Goal: Task Accomplishment & Management: Use online tool/utility

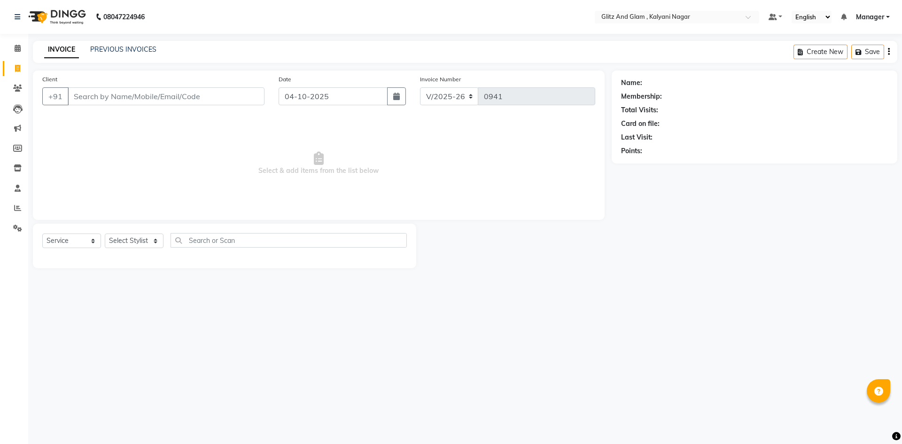
select select "7347"
select select "service"
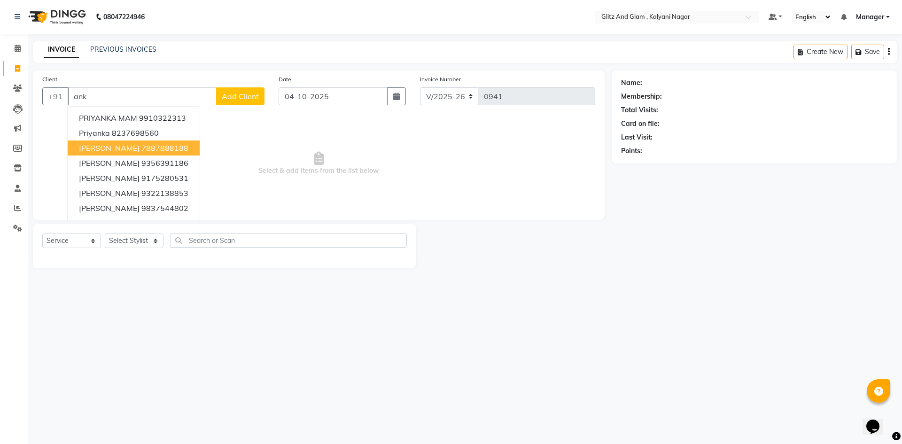
click at [175, 150] on ngb-highlight "7887888188" at bounding box center [164, 147] width 47 height 9
type input "7887888188"
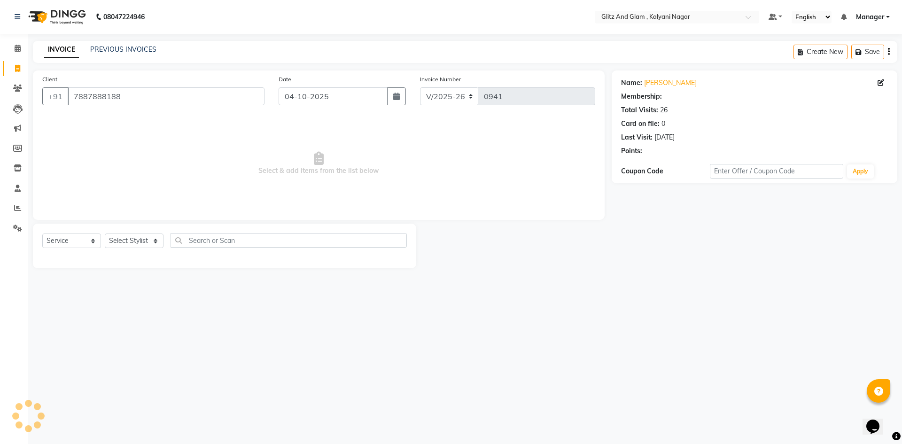
select select "1: Object"
click at [124, 241] on select "Select Stylist [PERSON_NAME] [PERSON_NAME] [PERSON_NAME] [PERSON_NAME] [PERSON_…" at bounding box center [134, 240] width 59 height 15
select select "65894"
click at [105, 233] on select "Select Stylist [PERSON_NAME] [PERSON_NAME] [PERSON_NAME] [PERSON_NAME] [PERSON_…" at bounding box center [134, 240] width 59 height 15
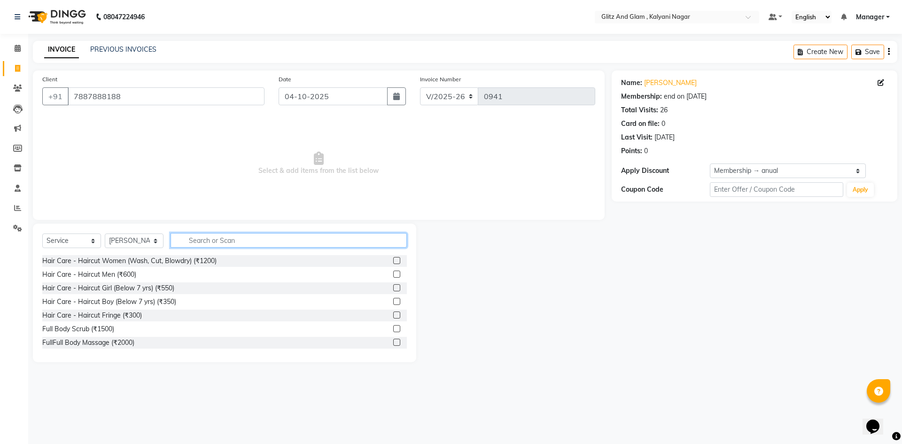
click at [192, 239] on input "text" at bounding box center [288, 240] width 236 height 15
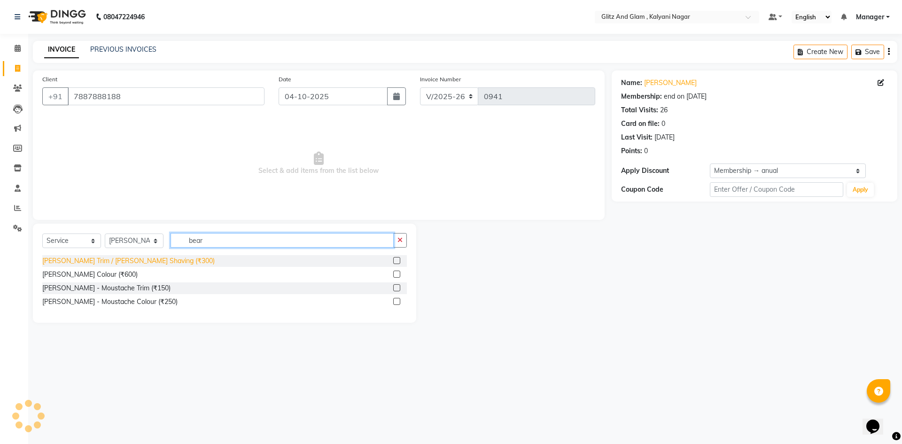
type input "bear"
click at [163, 261] on div "[PERSON_NAME] Trim / [PERSON_NAME] Shaving (₹300)" at bounding box center [128, 261] width 172 height 10
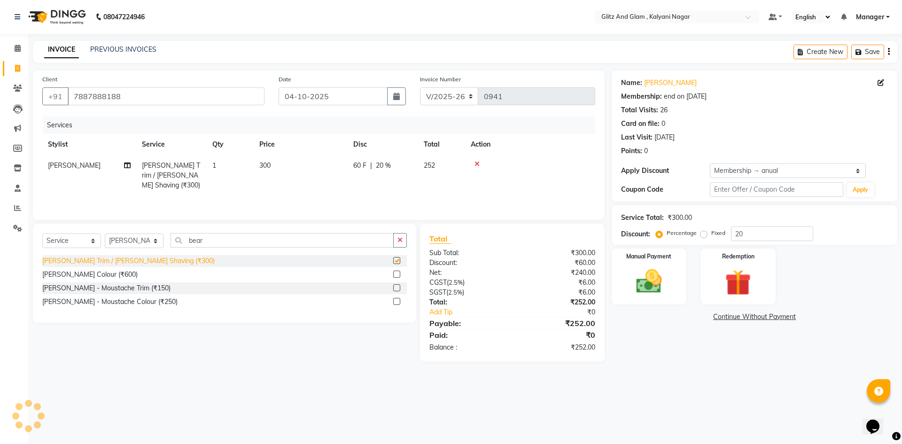
checkbox input "false"
click at [629, 383] on div "08047224946 Select Location × Glitz And Glam , Kalyani Nagar Default Panel My P…" at bounding box center [451, 222] width 902 height 444
click at [672, 279] on div "Manual Payment" at bounding box center [649, 276] width 78 height 58
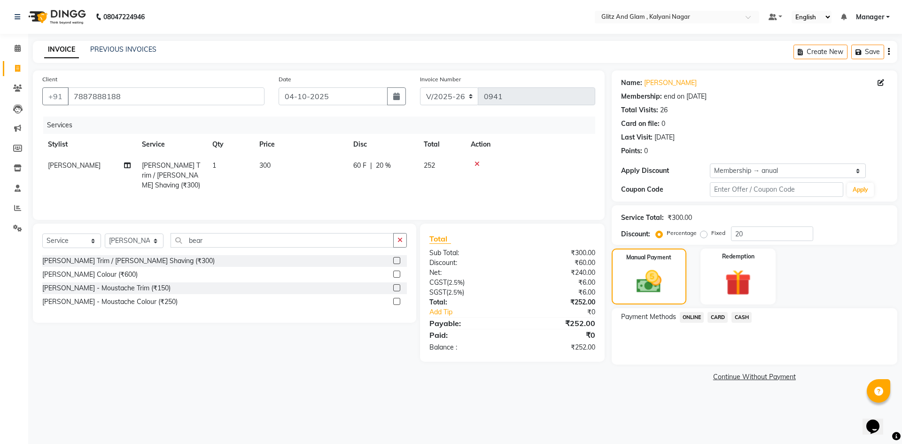
click at [695, 317] on span "ONLINE" at bounding box center [692, 317] width 24 height 11
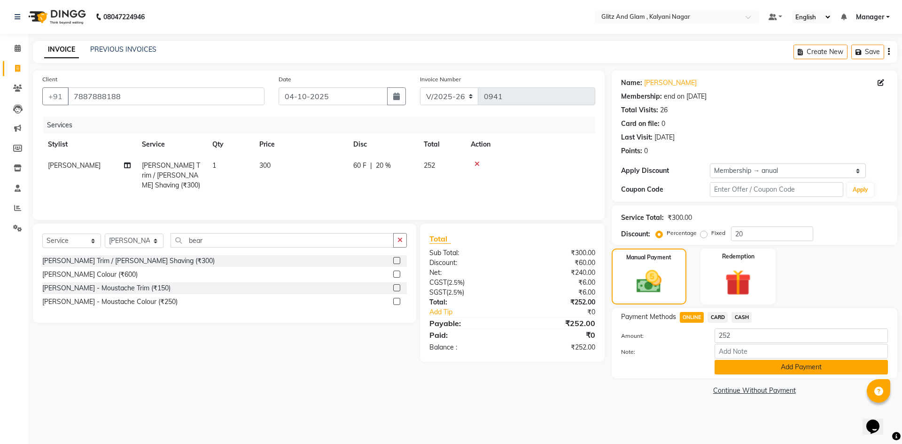
click at [740, 367] on button "Add Payment" at bounding box center [800, 367] width 173 height 15
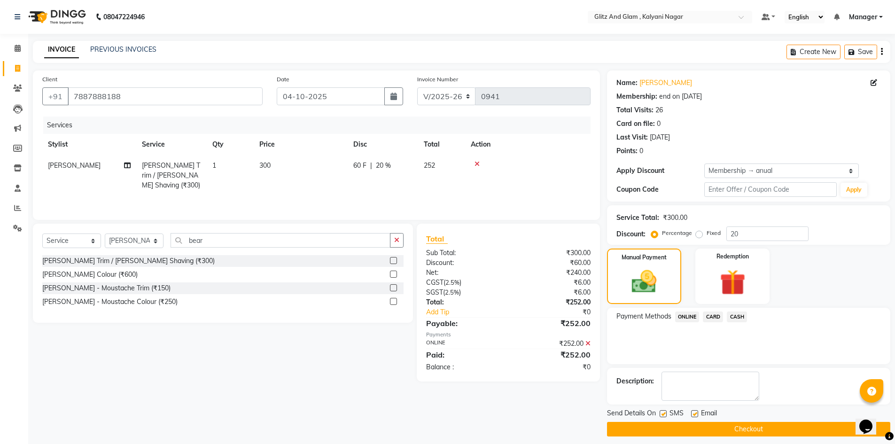
click at [736, 425] on button "Checkout" at bounding box center [748, 429] width 283 height 15
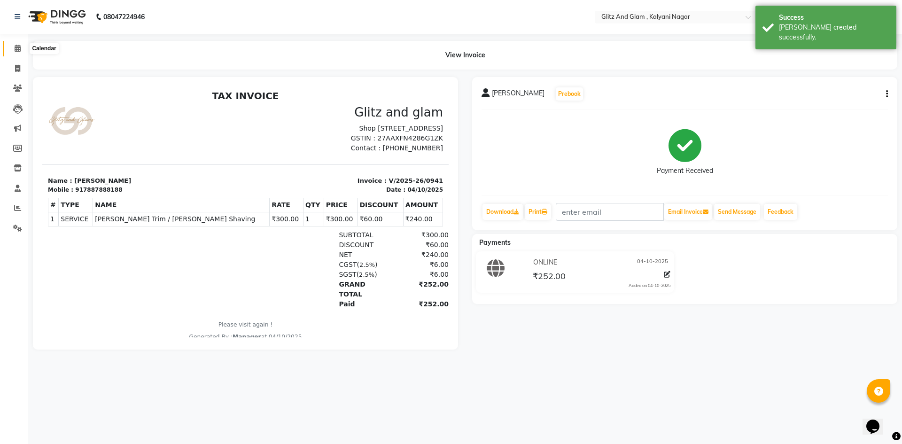
click at [20, 47] on icon at bounding box center [18, 48] width 6 height 7
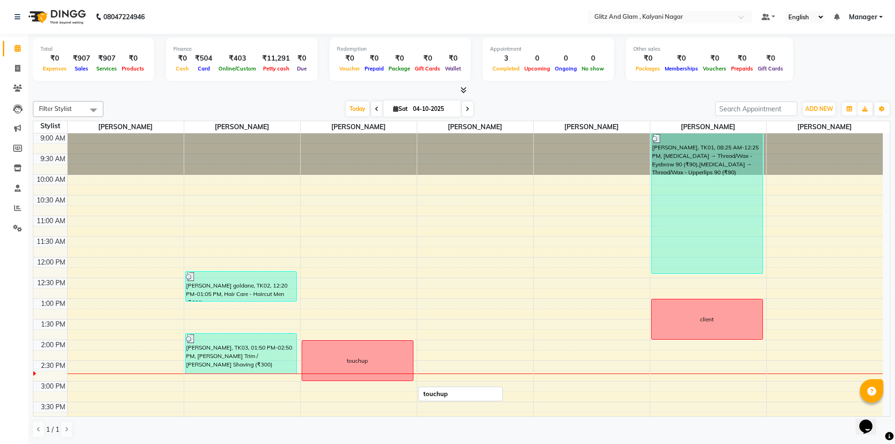
click at [345, 364] on div "touchup" at bounding box center [357, 360] width 111 height 40
click at [345, 355] on div "touchup" at bounding box center [357, 360] width 111 height 40
click at [18, 70] on icon at bounding box center [17, 68] width 5 height 7
select select "7347"
select select "service"
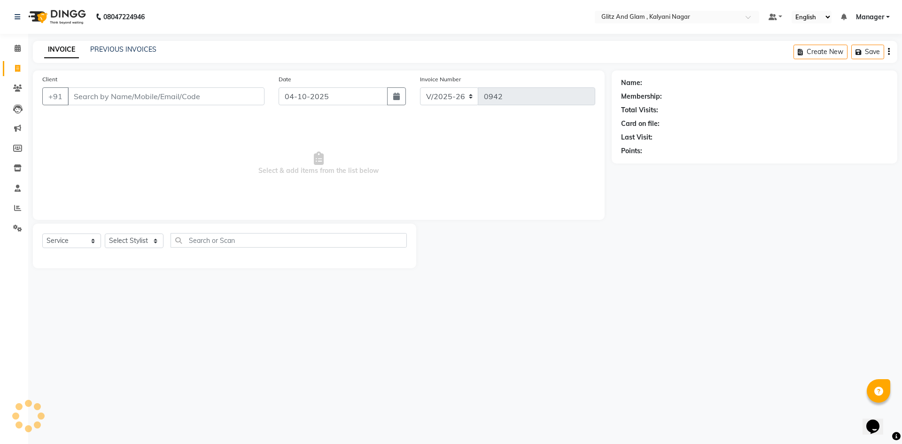
click at [112, 93] on input "Client" at bounding box center [166, 96] width 197 height 18
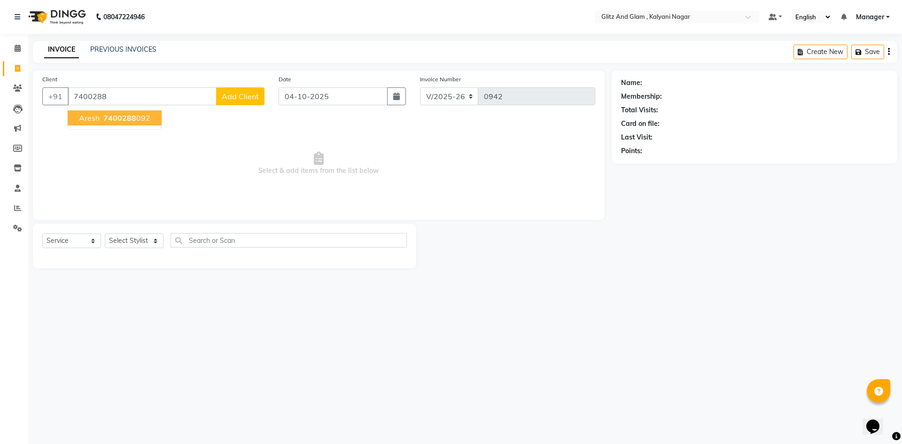
click at [124, 120] on span "7400288" at bounding box center [119, 117] width 33 height 9
type input "7400288092"
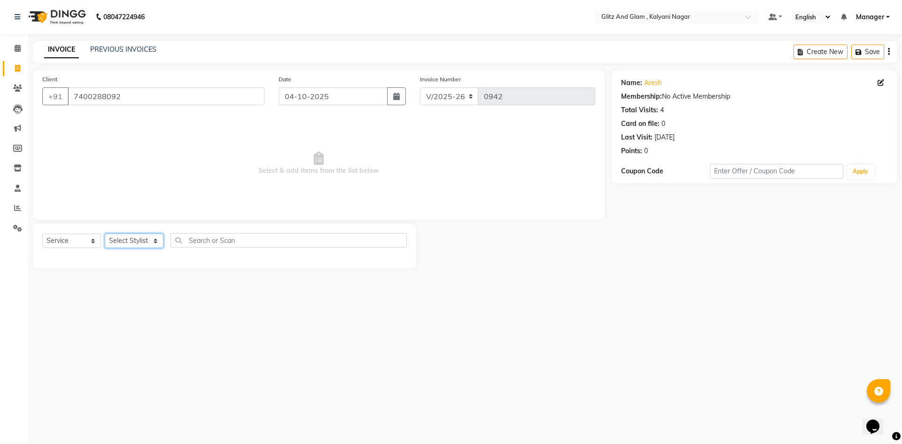
click at [140, 236] on select "Select Stylist [PERSON_NAME] [PERSON_NAME] [PERSON_NAME] [PERSON_NAME] [PERSON_…" at bounding box center [134, 240] width 59 height 15
select select "65895"
click at [105, 233] on select "Select Stylist [PERSON_NAME] [PERSON_NAME] [PERSON_NAME] [PERSON_NAME] [PERSON_…" at bounding box center [134, 240] width 59 height 15
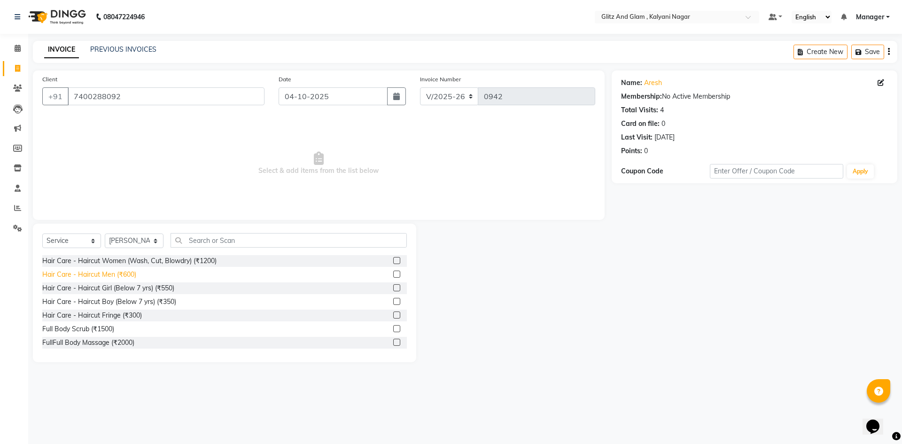
click at [116, 274] on div "Hair Care - Haircut Men (₹600)" at bounding box center [89, 275] width 94 height 10
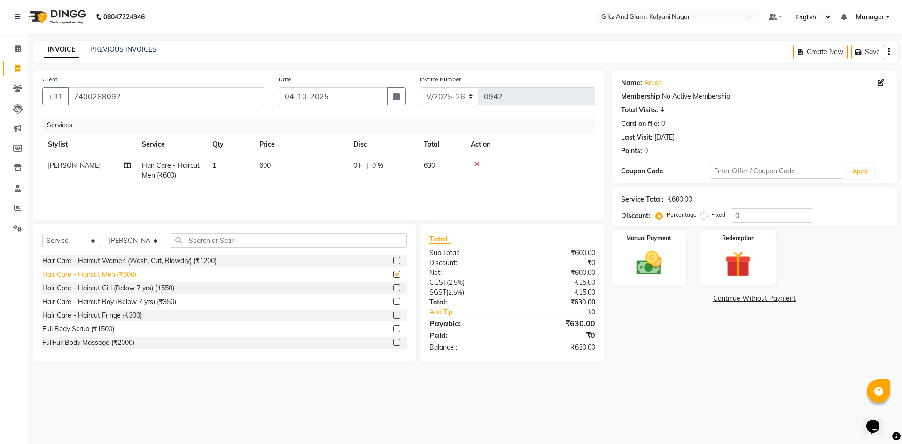
checkbox input "false"
click at [667, 274] on img at bounding box center [649, 262] width 44 height 31
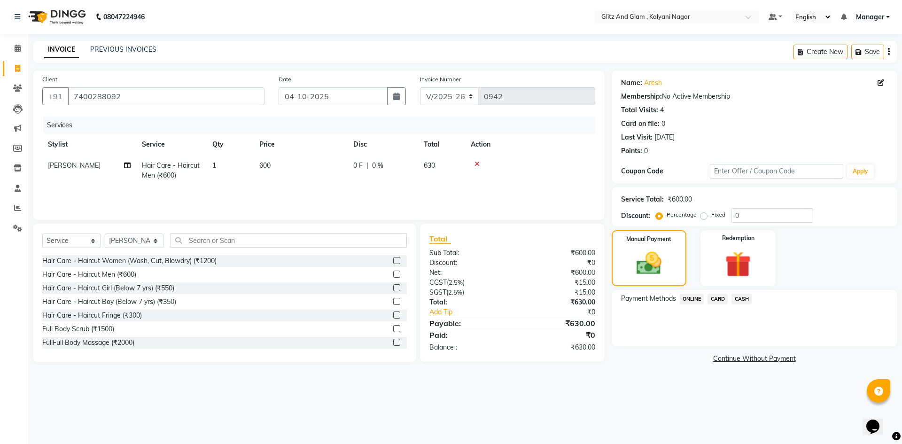
click at [692, 299] on span "ONLINE" at bounding box center [692, 299] width 24 height 11
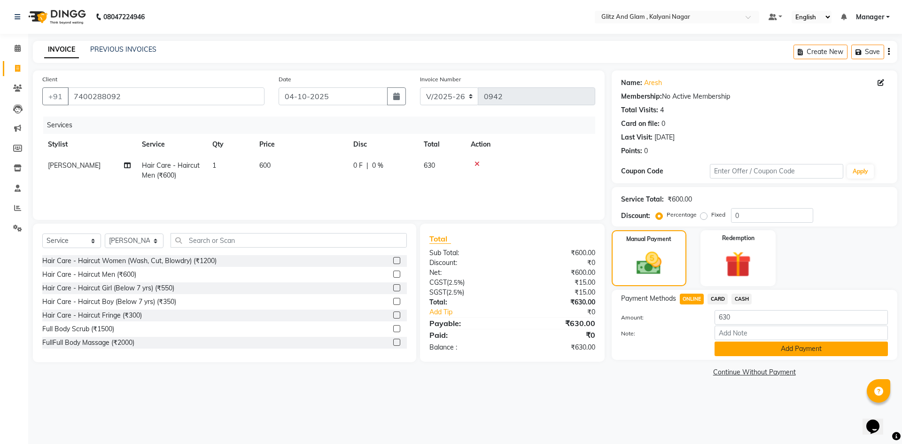
click at [753, 351] on button "Add Payment" at bounding box center [800, 348] width 173 height 15
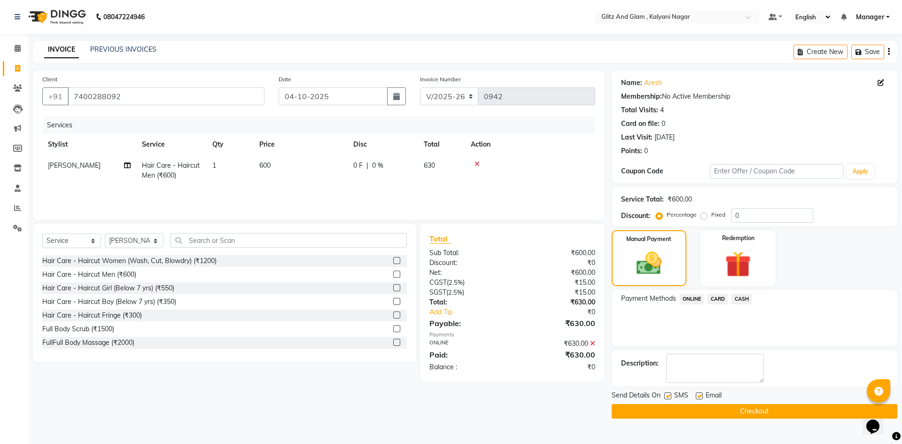
click at [768, 413] on button "Checkout" at bounding box center [754, 411] width 286 height 15
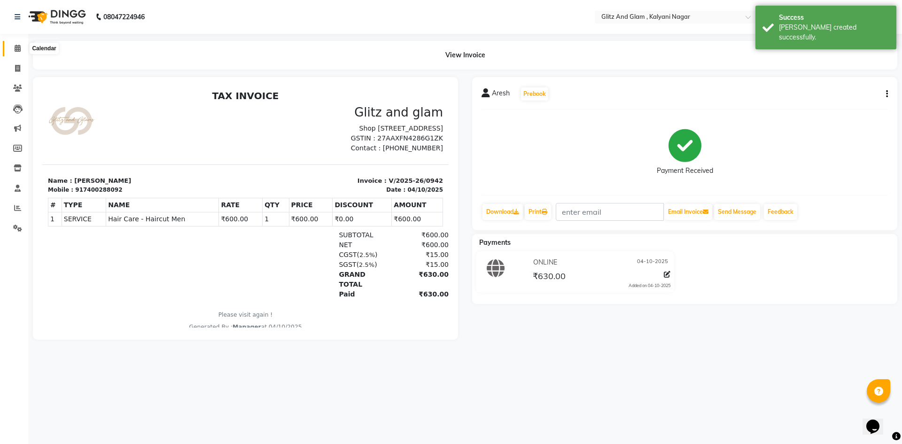
click at [16, 45] on icon at bounding box center [18, 48] width 6 height 7
